Goal: Transaction & Acquisition: Purchase product/service

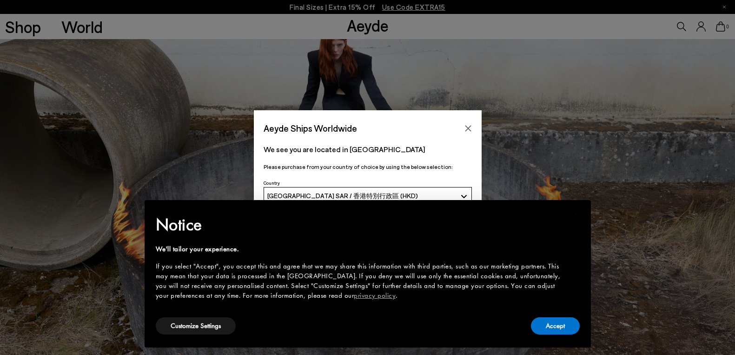
scroll to position [93, 0]
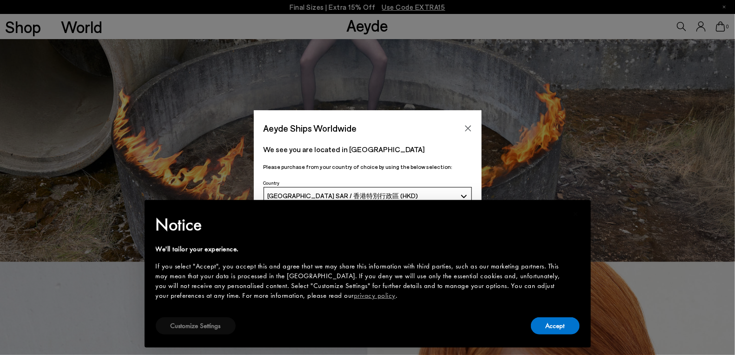
click at [212, 323] on button "Customize Settings" at bounding box center [196, 325] width 80 height 17
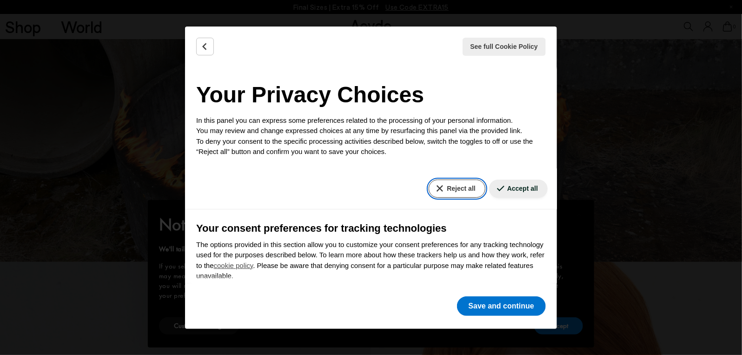
click at [462, 193] on button "Reject all" at bounding box center [457, 189] width 56 height 18
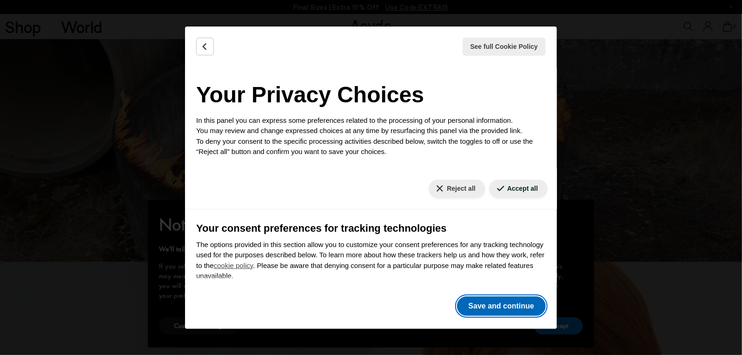
click at [486, 313] on button "Save and continue" at bounding box center [501, 306] width 89 height 20
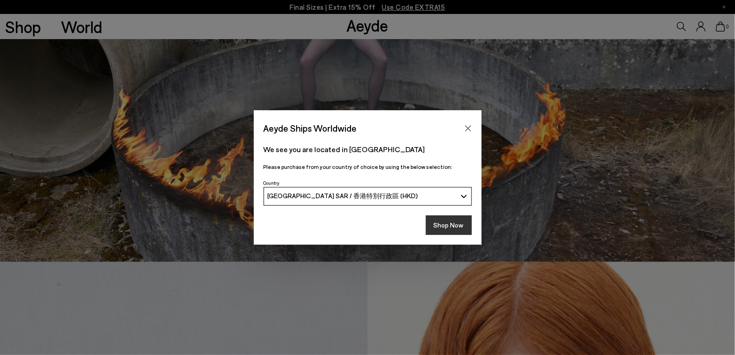
click at [448, 226] on button "Shop Now" at bounding box center [449, 225] width 46 height 20
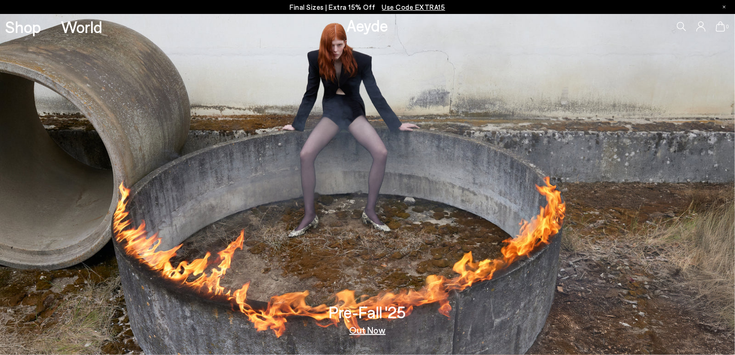
click at [438, 7] on span "Use Code EXTRA15" at bounding box center [413, 7] width 63 height 8
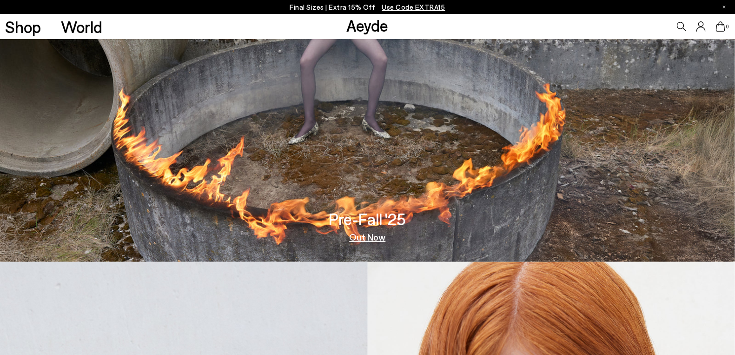
scroll to position [147, 0]
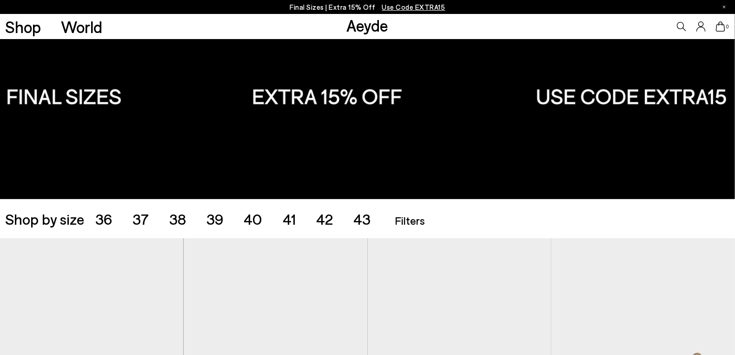
scroll to position [139, 0]
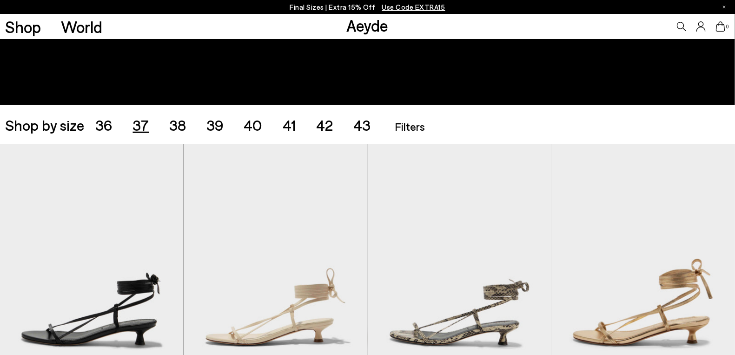
click at [133, 125] on span "37" at bounding box center [141, 125] width 16 height 18
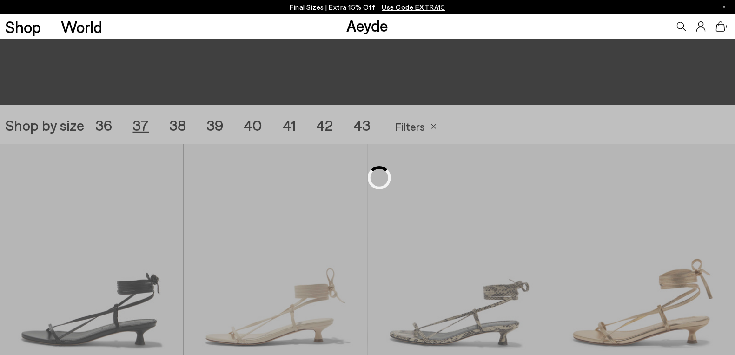
scroll to position [205, 0]
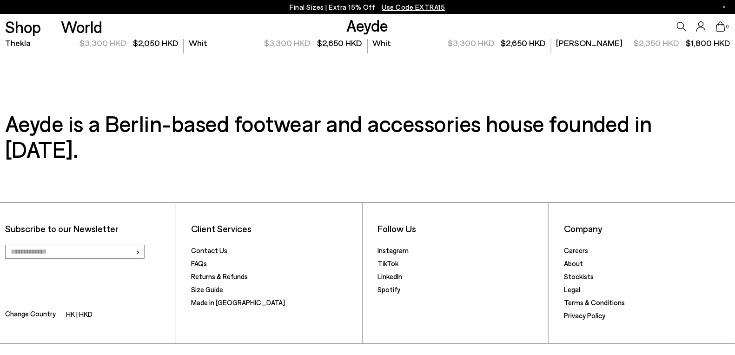
scroll to position [2758, 0]
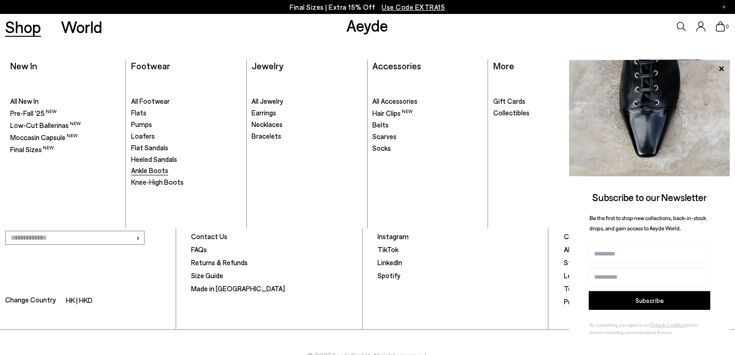
click at [158, 173] on span "Ankle Boots" at bounding box center [149, 170] width 37 height 8
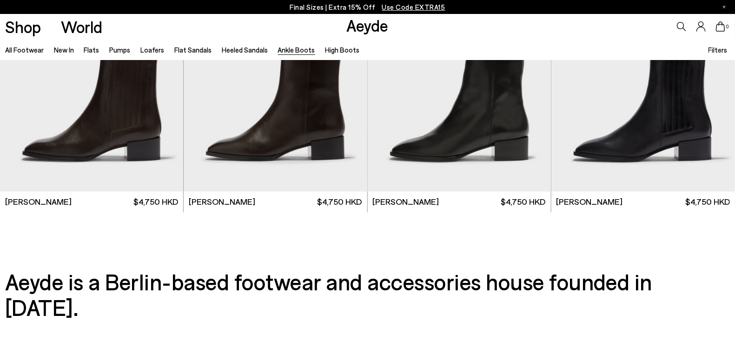
scroll to position [2097, 0]
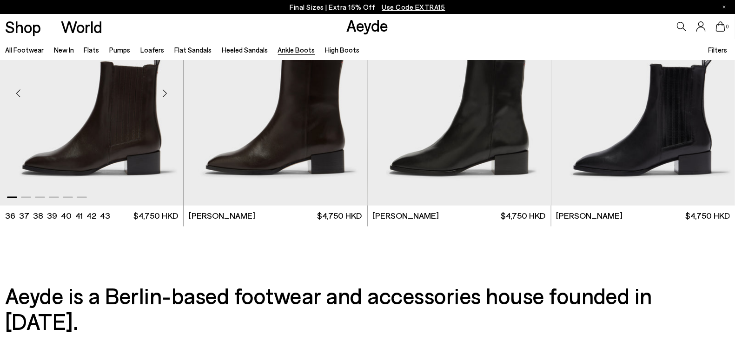
click at [81, 143] on img "1 / 6" at bounding box center [92, 90] width 184 height 231
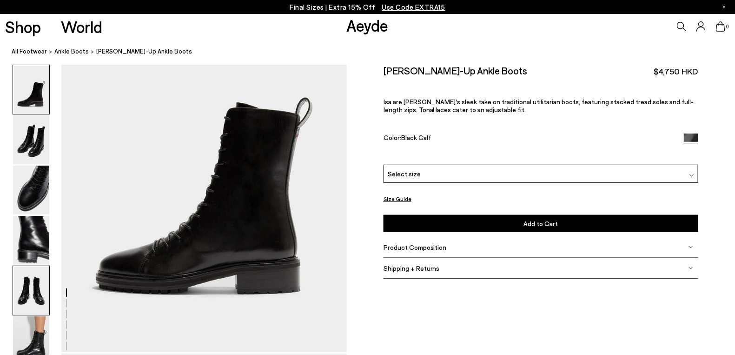
click at [27, 291] on img at bounding box center [31, 290] width 36 height 49
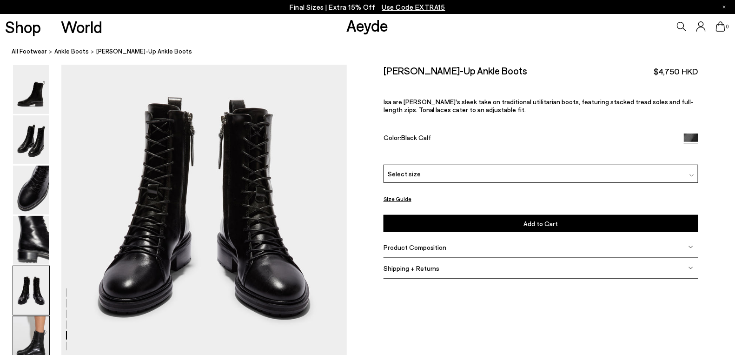
click at [43, 339] on img at bounding box center [31, 340] width 36 height 49
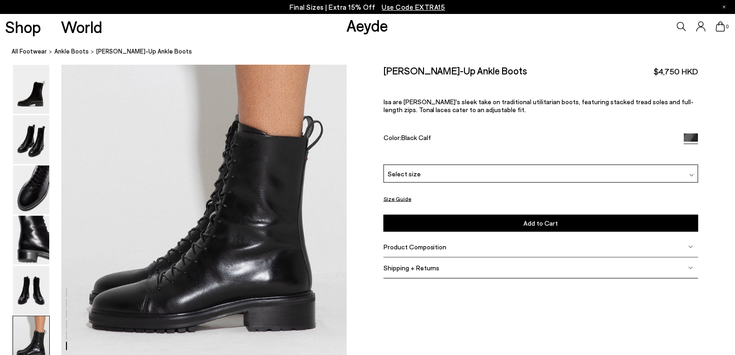
scroll to position [1975, 0]
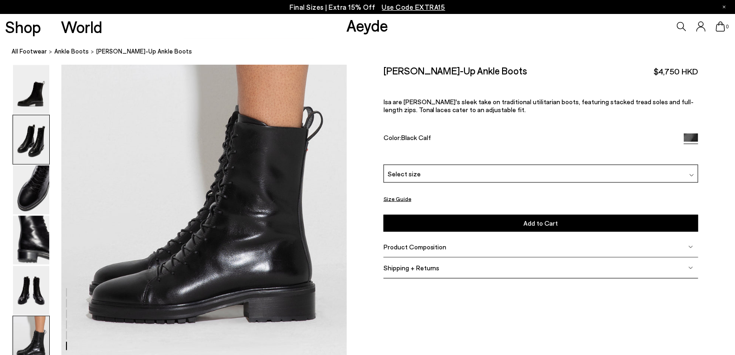
click at [19, 138] on img at bounding box center [31, 139] width 36 height 49
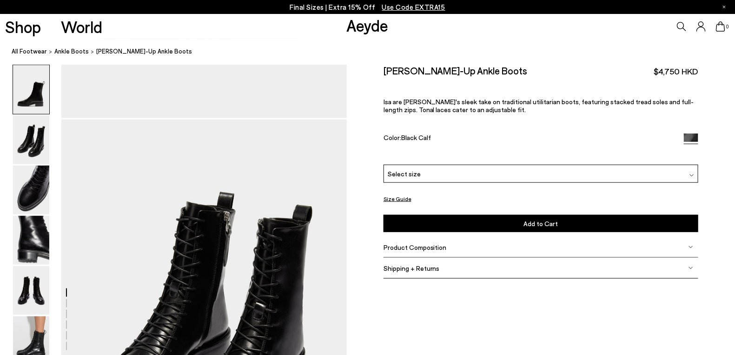
scroll to position [243, 0]
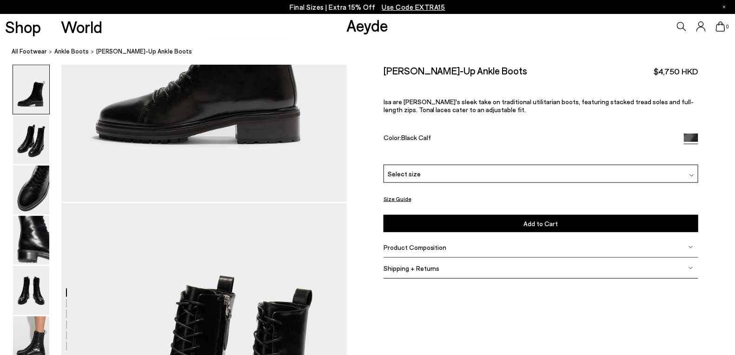
click at [475, 76] on div "Isa Lace-Up Ankle Boots $4,750 HKD" at bounding box center [541, 71] width 315 height 13
click at [475, 73] on h2 "Isa Lace-Up Ankle Boots" at bounding box center [456, 71] width 144 height 12
copy div "Isa Lace-Up Ankle Boots"
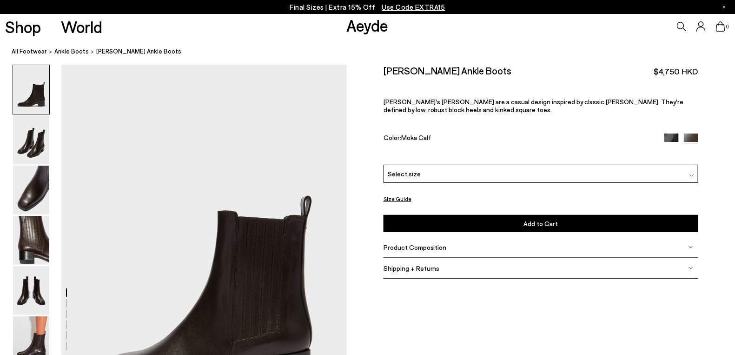
click at [667, 135] on img at bounding box center [672, 140] width 14 height 14
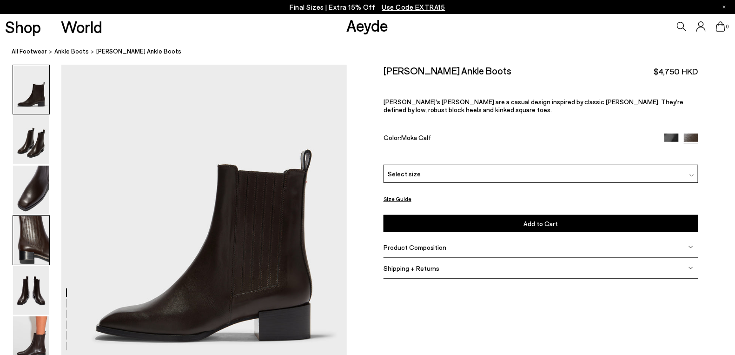
click at [34, 245] on img at bounding box center [31, 240] width 36 height 49
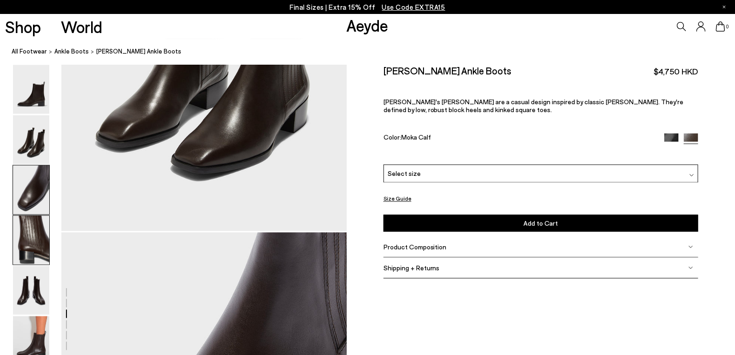
scroll to position [1086, 0]
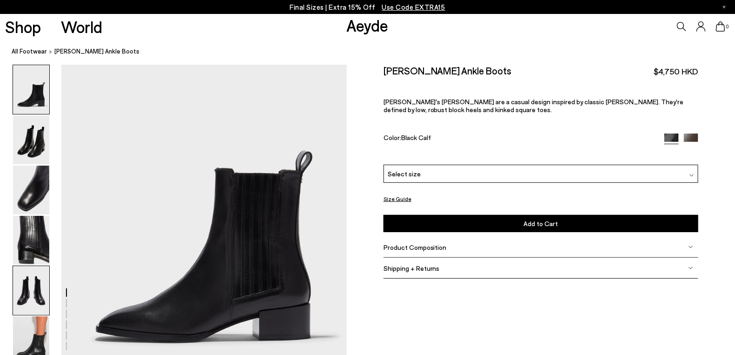
click at [24, 291] on img at bounding box center [31, 290] width 36 height 49
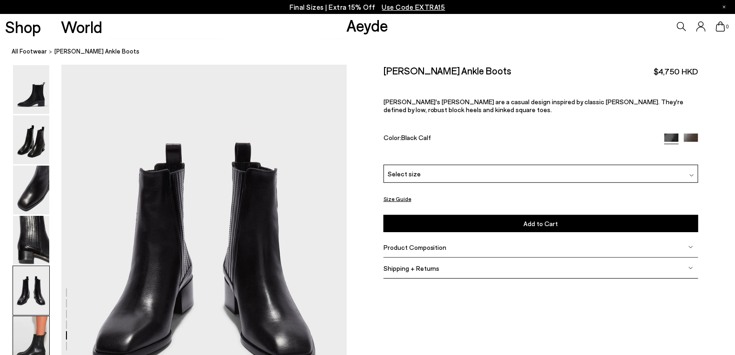
click at [30, 330] on img at bounding box center [31, 340] width 36 height 49
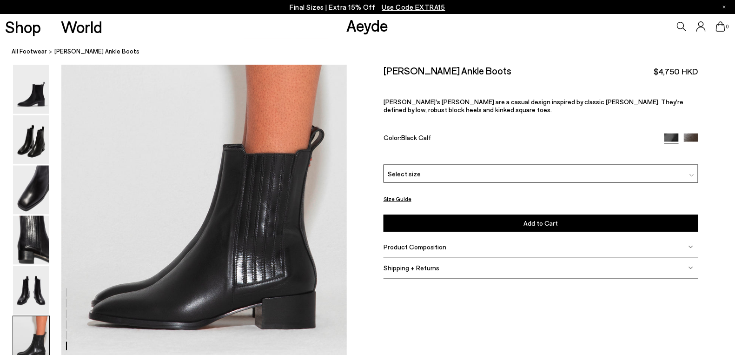
scroll to position [1975, 0]
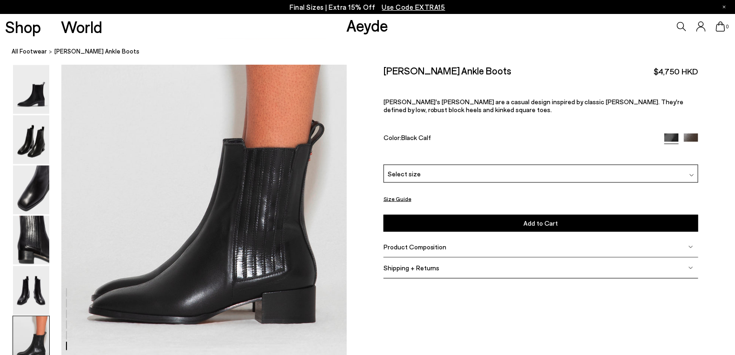
click at [401, 171] on span "Select size" at bounding box center [404, 174] width 33 height 10
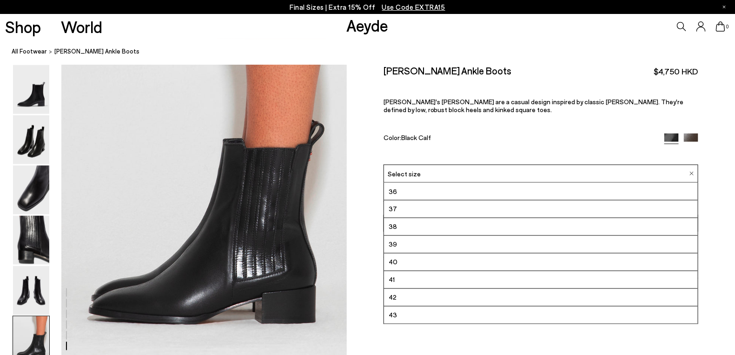
click at [411, 206] on li "37" at bounding box center [541, 209] width 314 height 18
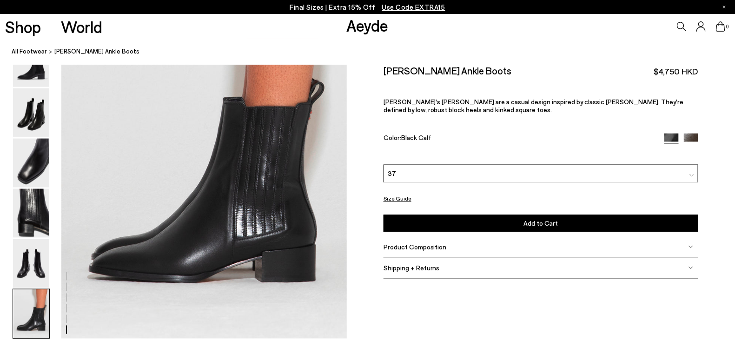
scroll to position [2068, 0]
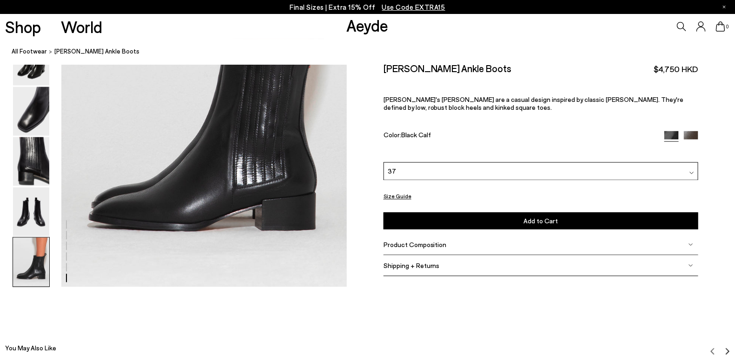
click at [449, 260] on div "Shipping + Returns" at bounding box center [541, 265] width 315 height 21
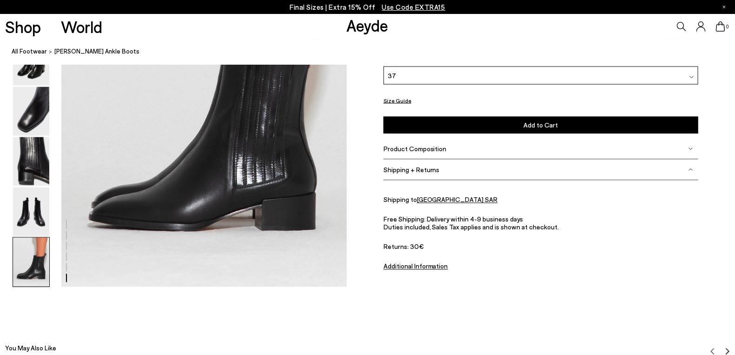
click at [459, 173] on div "Shipping + Returns" at bounding box center [541, 170] width 315 height 21
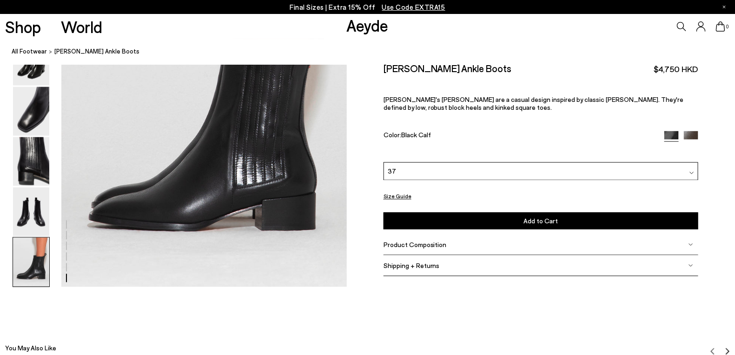
click at [444, 239] on div "Product Composition" at bounding box center [541, 244] width 315 height 21
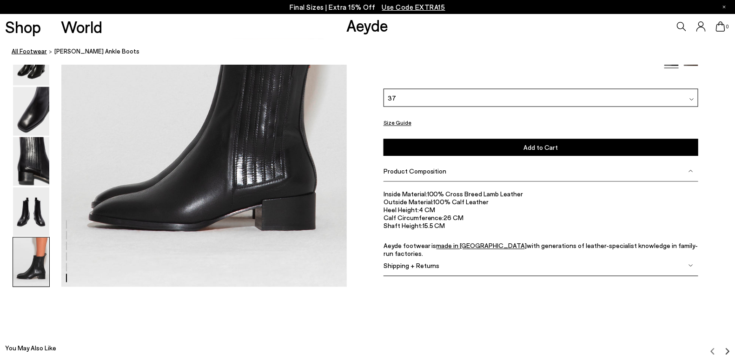
click at [29, 52] on link "All Footwear" at bounding box center [29, 52] width 35 height 10
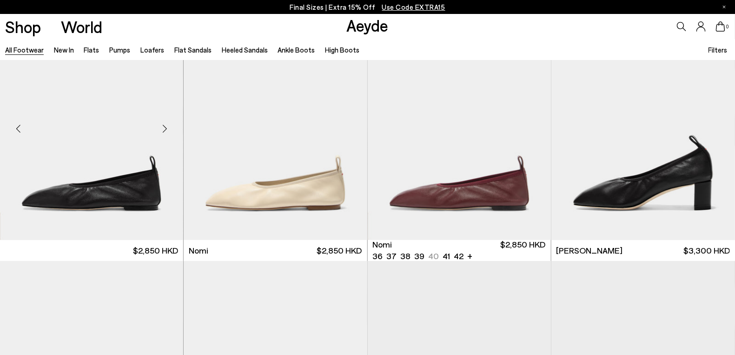
scroll to position [46, 0]
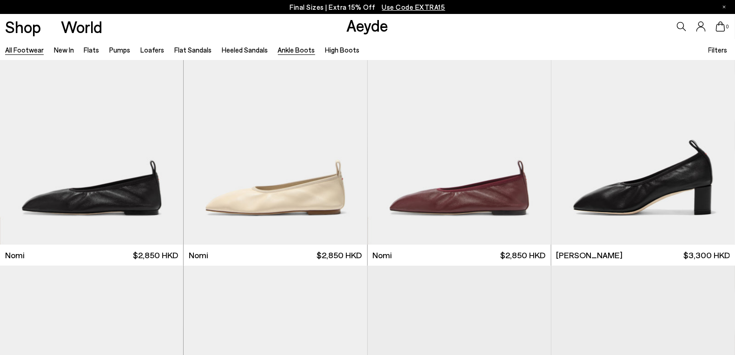
click at [285, 50] on link "Ankle Boots" at bounding box center [296, 50] width 37 height 8
